Goal: Check status

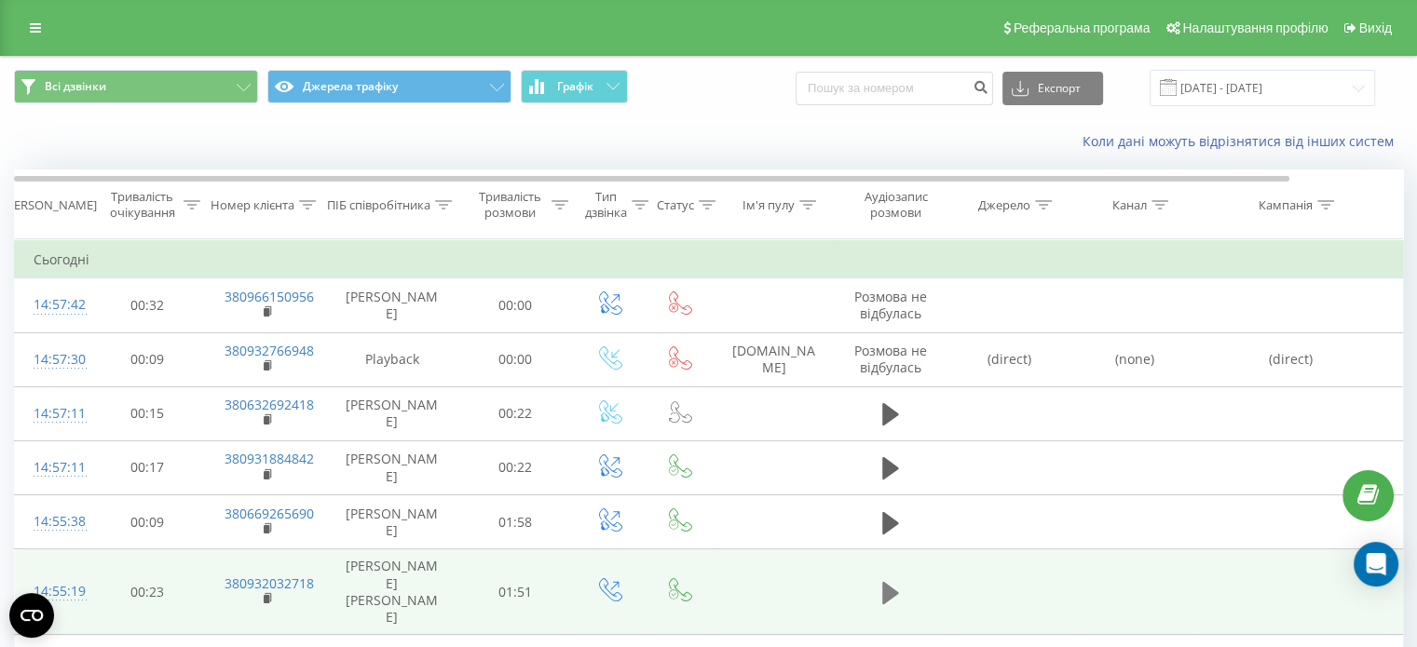
click at [882, 583] on icon at bounding box center [890, 592] width 17 height 22
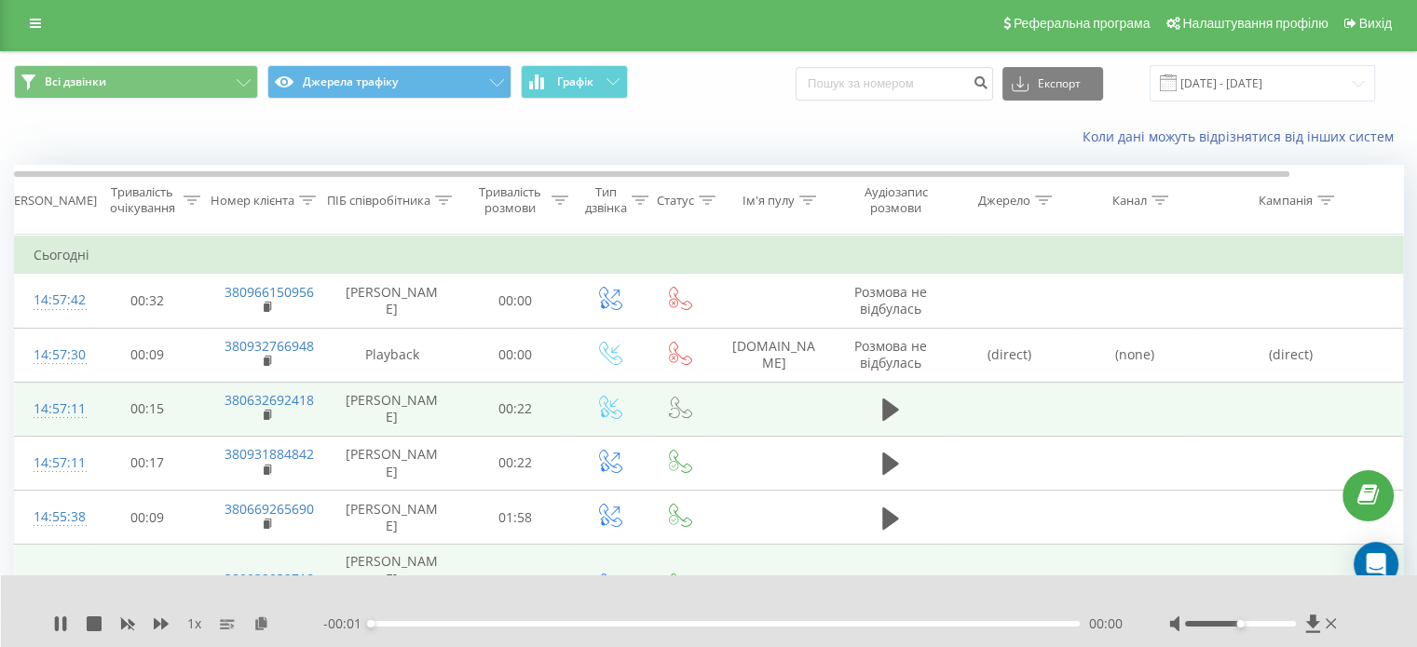
scroll to position [93, 0]
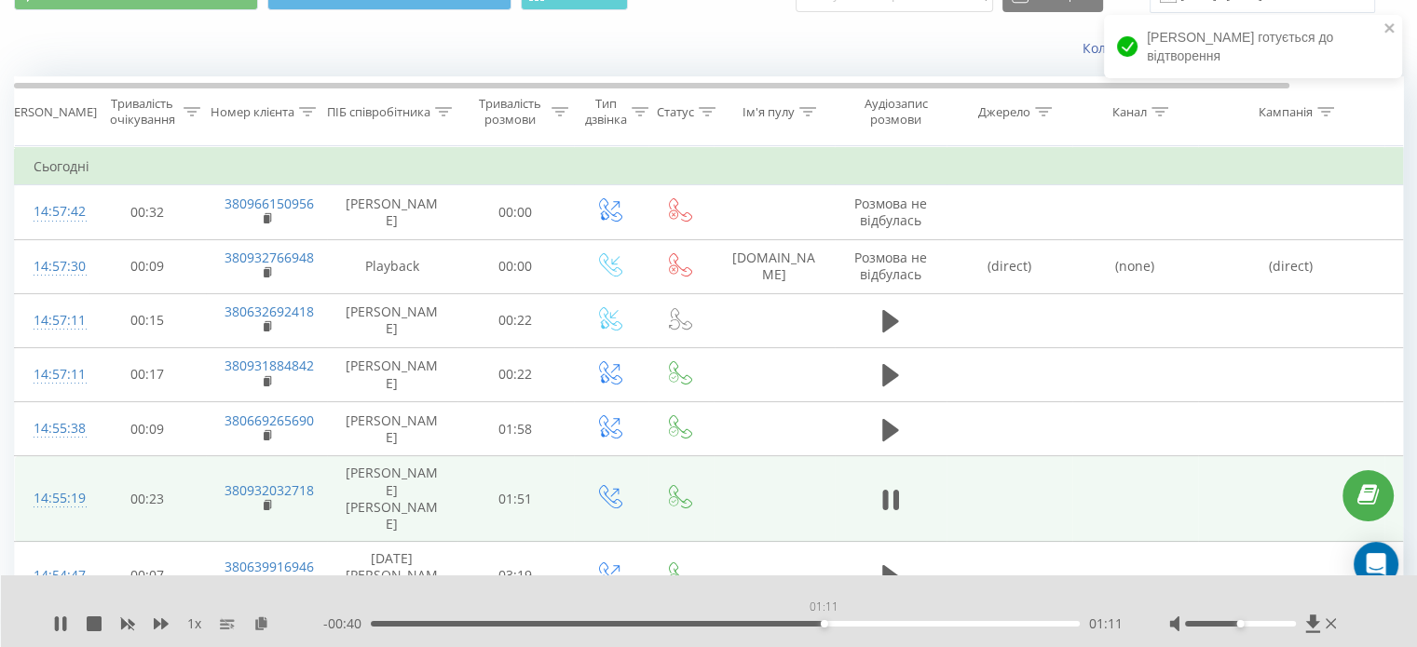
click at [823, 625] on div "01:11" at bounding box center [725, 624] width 709 height 6
click at [874, 621] on div "01:11" at bounding box center [725, 624] width 709 height 6
click at [901, 625] on div "01:23" at bounding box center [725, 624] width 709 height 6
click at [911, 625] on div "01:23" at bounding box center [725, 624] width 709 height 6
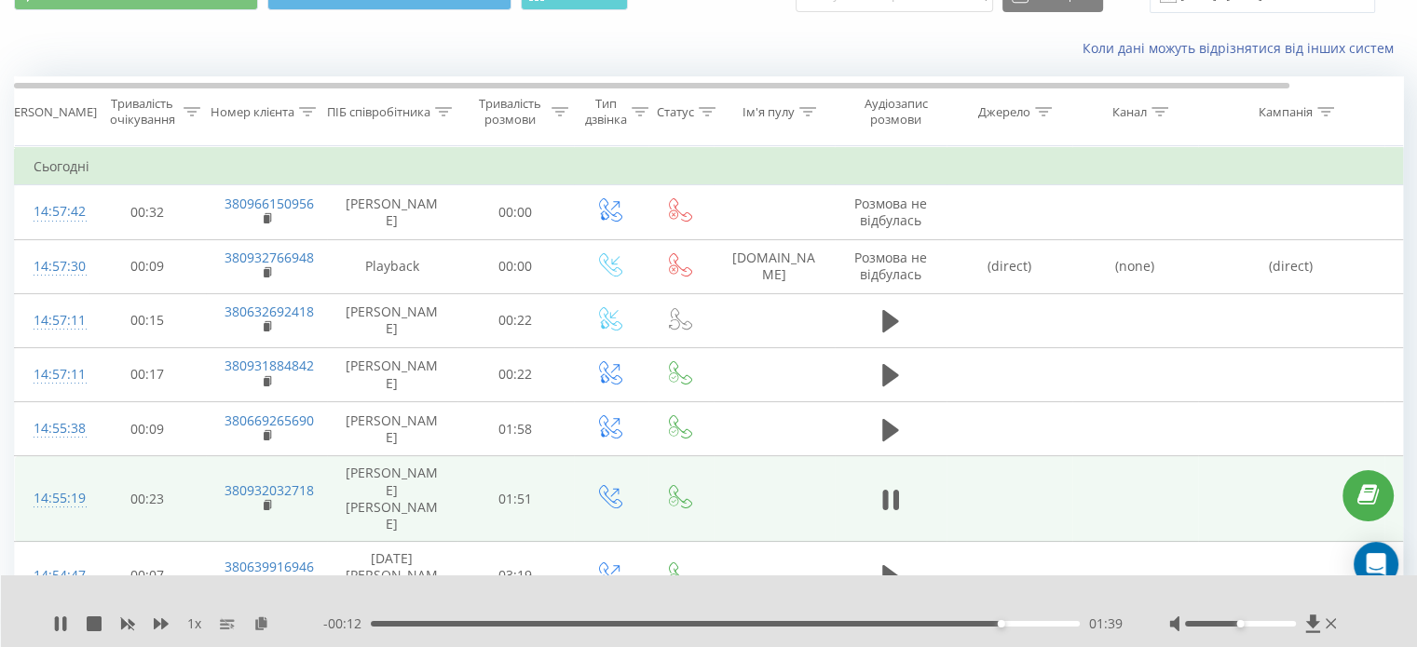
click at [954, 620] on div "- 00:12 01:39 01:39" at bounding box center [722, 624] width 799 height 19
click at [950, 629] on div "- 00:12 01:39 01:39" at bounding box center [722, 624] width 799 height 19
click at [952, 623] on div "01:39" at bounding box center [725, 624] width 709 height 6
drag, startPoint x: 58, startPoint y: 625, endPoint x: 72, endPoint y: 610, distance: 20.4
click at [60, 626] on icon at bounding box center [60, 624] width 15 height 15
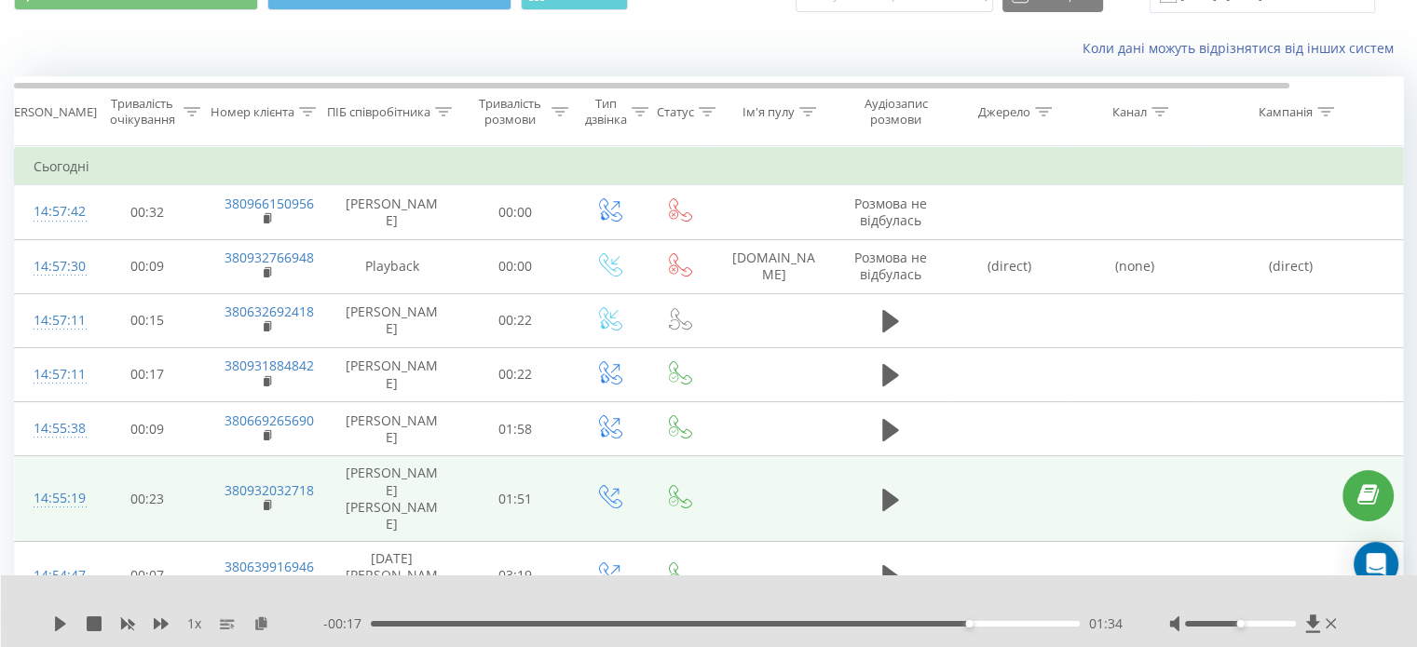
click at [942, 622] on div "01:34" at bounding box center [725, 624] width 709 height 6
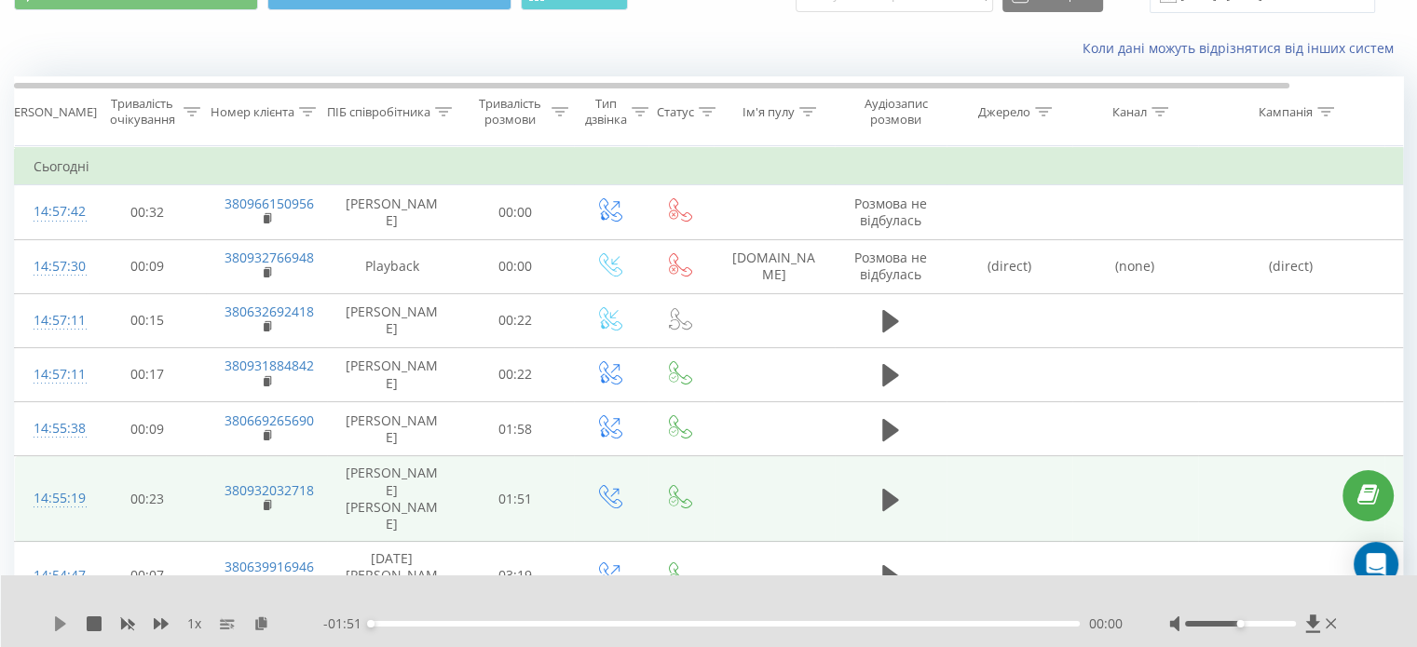
click at [65, 629] on icon at bounding box center [60, 624] width 15 height 15
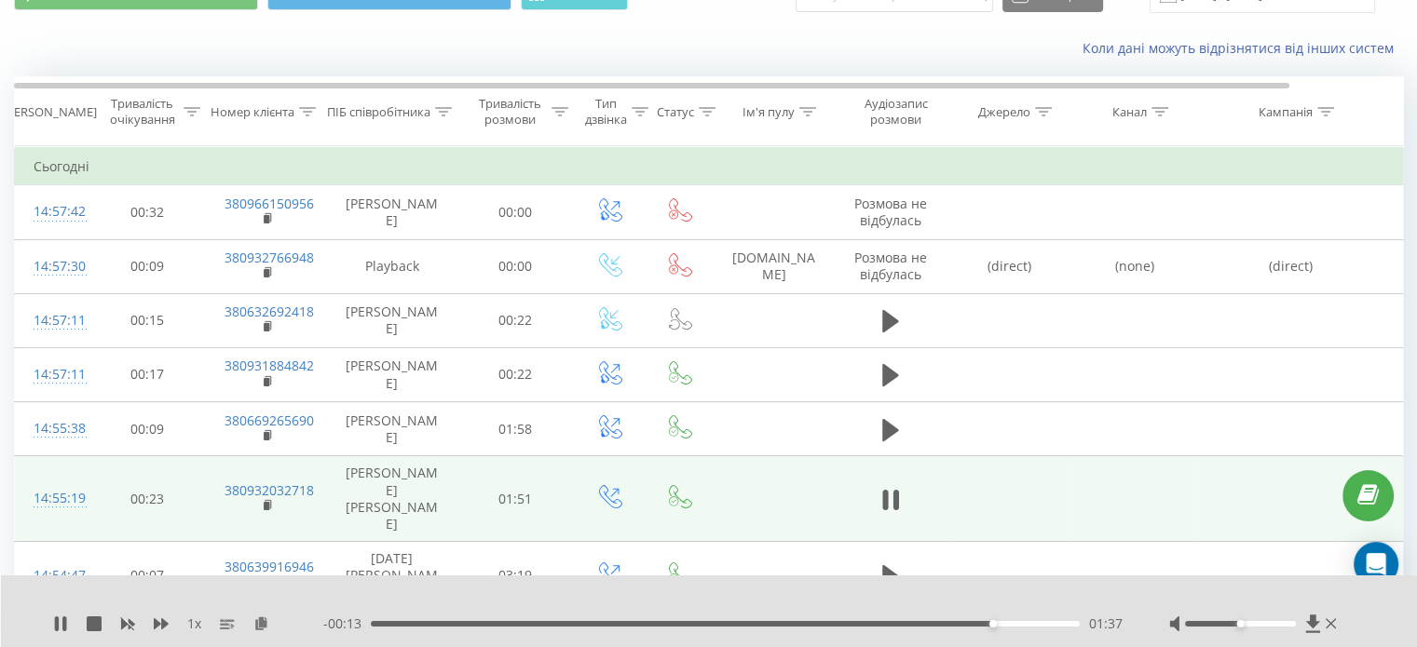
click at [957, 622] on div "01:37" at bounding box center [725, 624] width 709 height 6
click at [60, 629] on icon at bounding box center [60, 624] width 15 height 15
click at [50, 624] on div "1 x - 00:14 01:36 01:36" at bounding box center [709, 612] width 1417 height 72
click at [63, 626] on icon at bounding box center [60, 624] width 15 height 15
click at [64, 627] on icon at bounding box center [64, 624] width 4 height 15
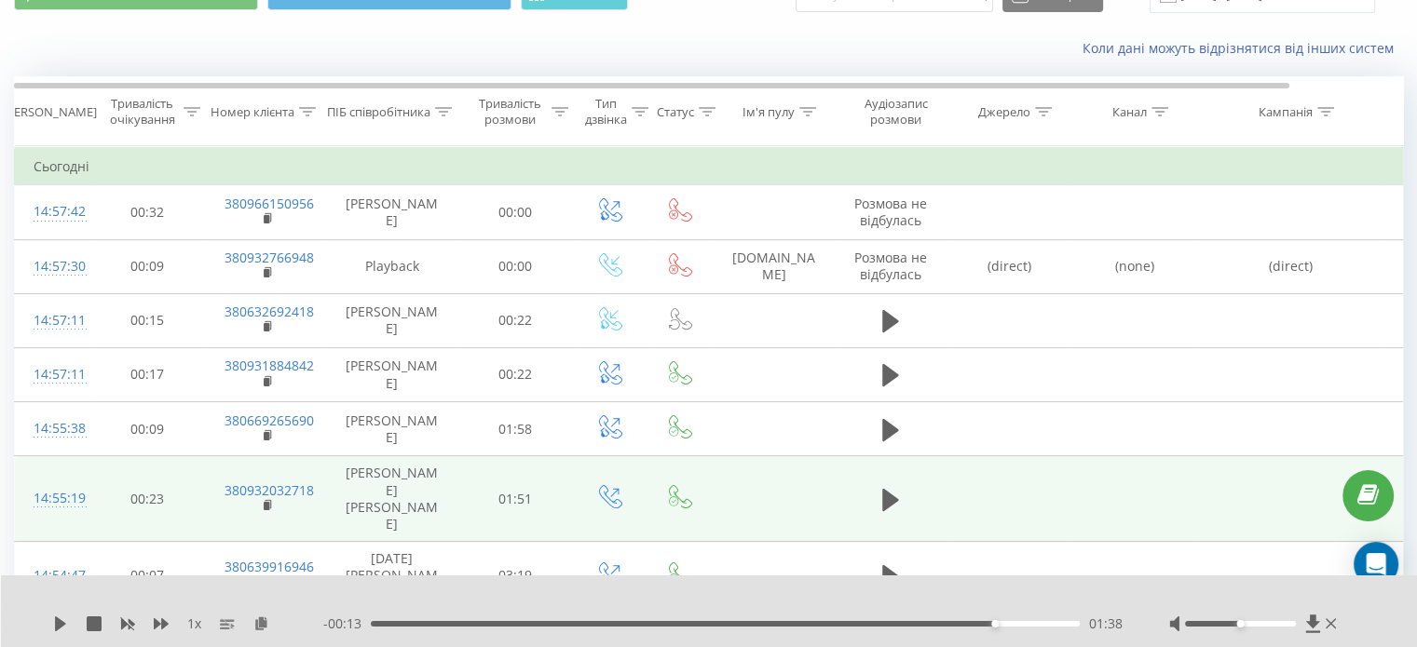
click at [970, 624] on div "01:38" at bounding box center [725, 624] width 709 height 6
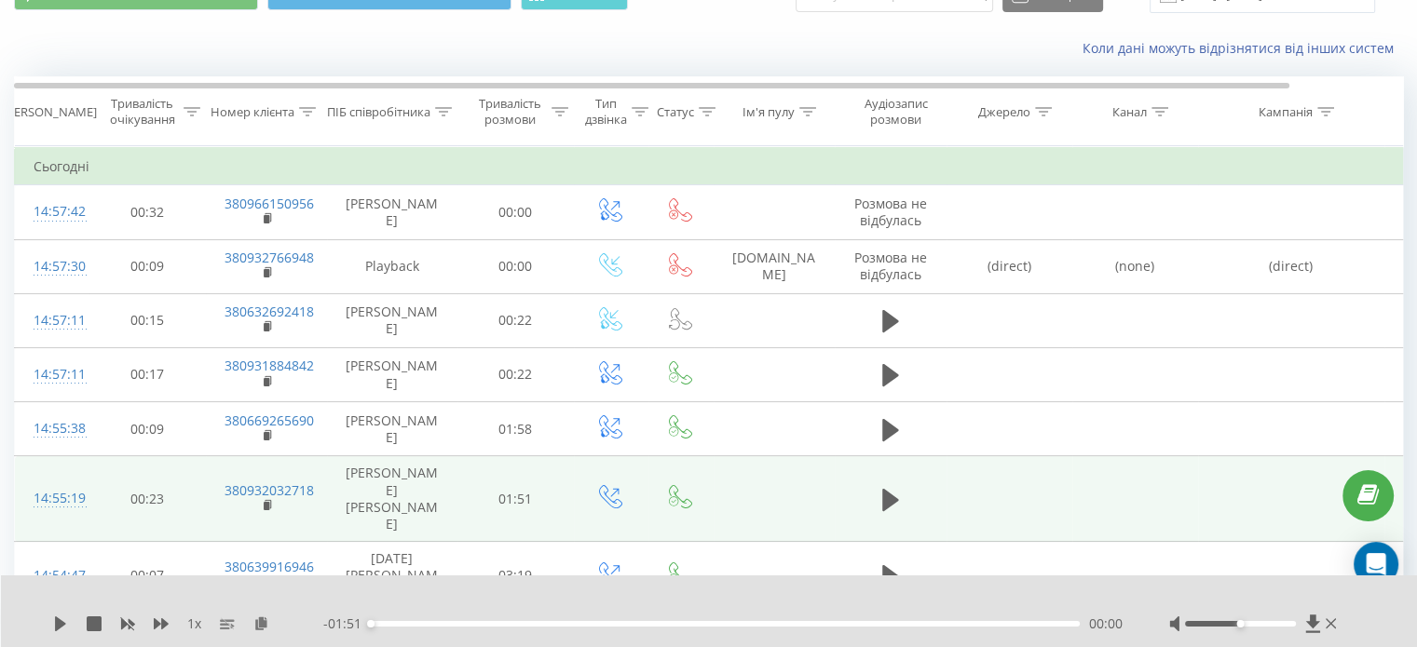
click at [53, 621] on icon at bounding box center [60, 624] width 15 height 15
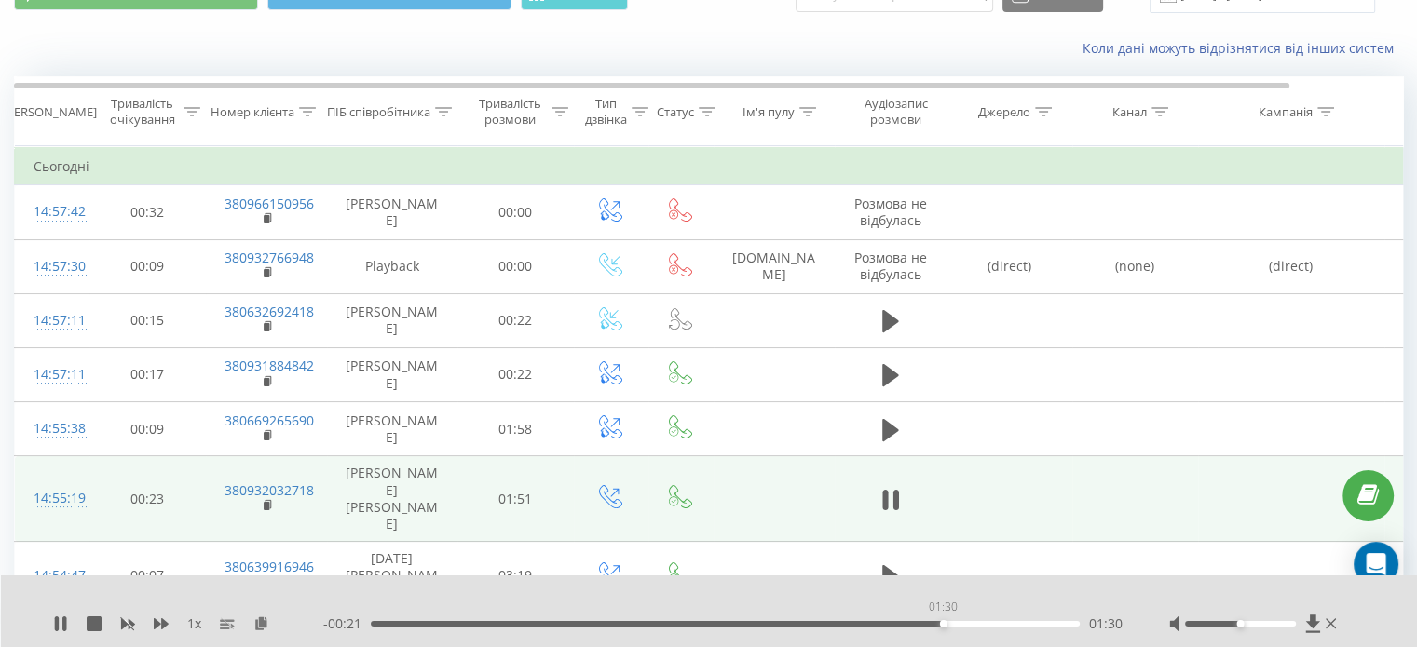
click at [943, 622] on div "01:30" at bounding box center [725, 624] width 709 height 6
click at [54, 623] on icon at bounding box center [60, 624] width 15 height 15
